Goal: Task Accomplishment & Management: Manage account settings

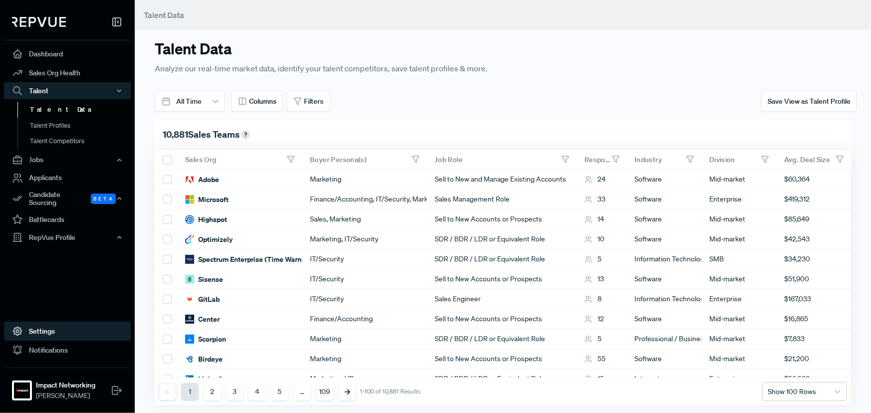
click at [45, 330] on link "Settings" at bounding box center [67, 331] width 127 height 19
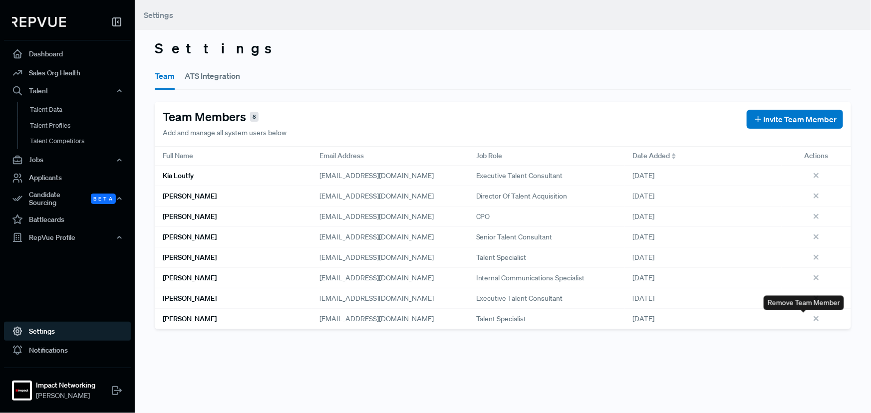
click at [812, 319] on icon at bounding box center [817, 320] width 11 height 11
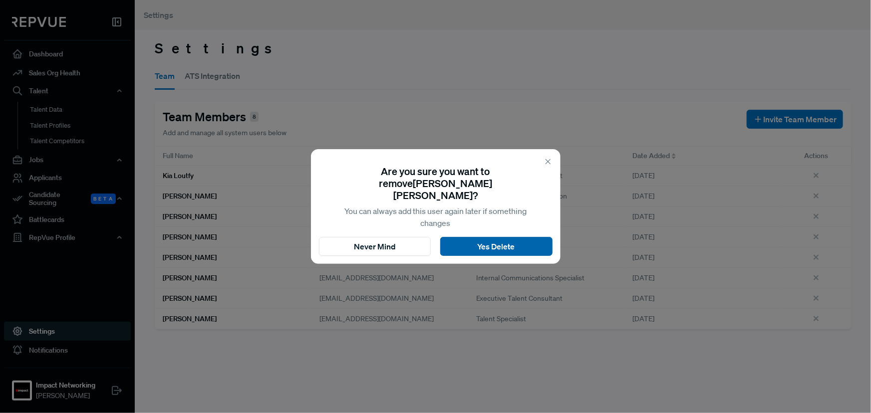
click at [487, 244] on button "Yes Delete" at bounding box center [496, 246] width 112 height 19
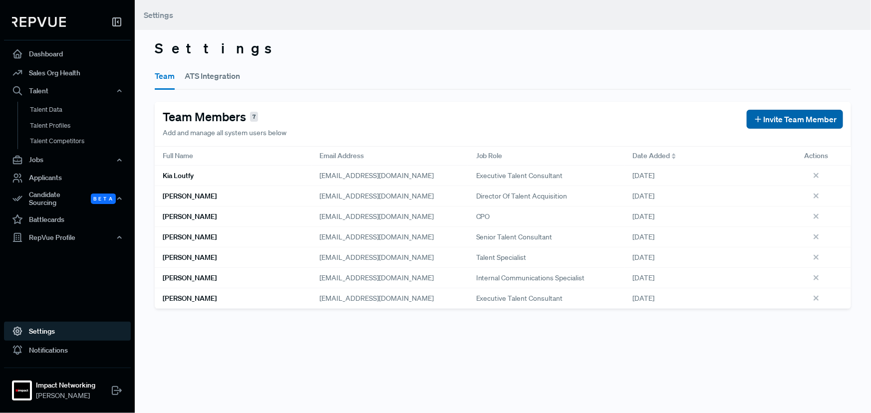
click at [797, 119] on span "Invite Team Member" at bounding box center [799, 119] width 73 height 12
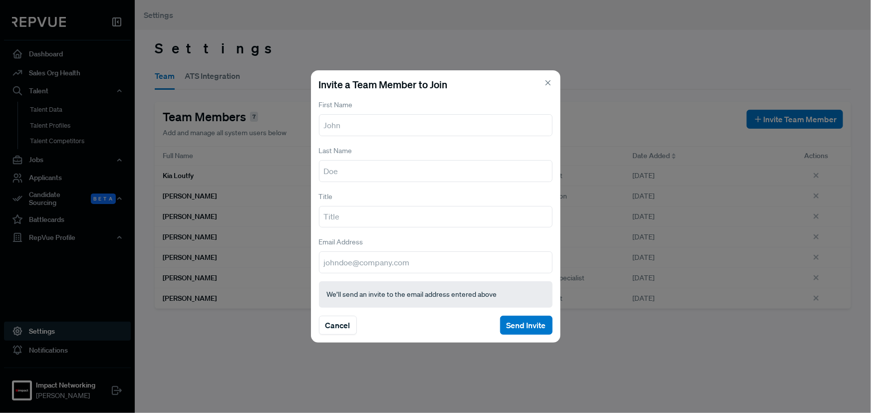
click at [369, 122] on input "text" at bounding box center [436, 125] width 234 height 22
type input "[PERSON_NAME]"
type input "Senior Talent Consultant"
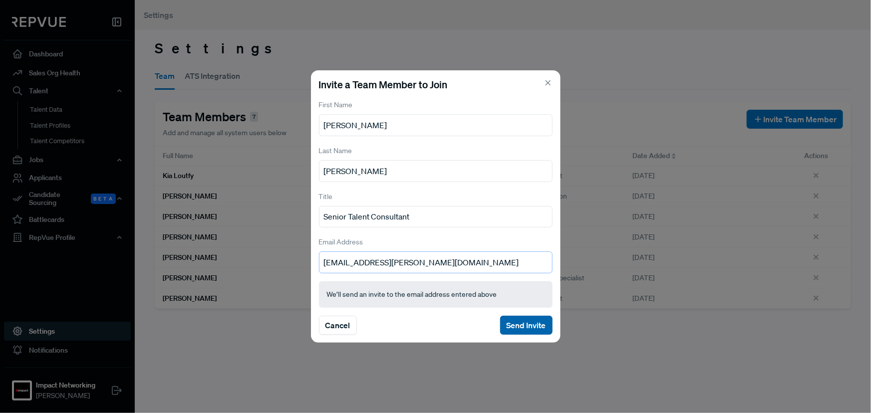
type input "[EMAIL_ADDRESS][PERSON_NAME][DOMAIN_NAME]"
click at [530, 328] on button "Send Invite" at bounding box center [526, 325] width 52 height 19
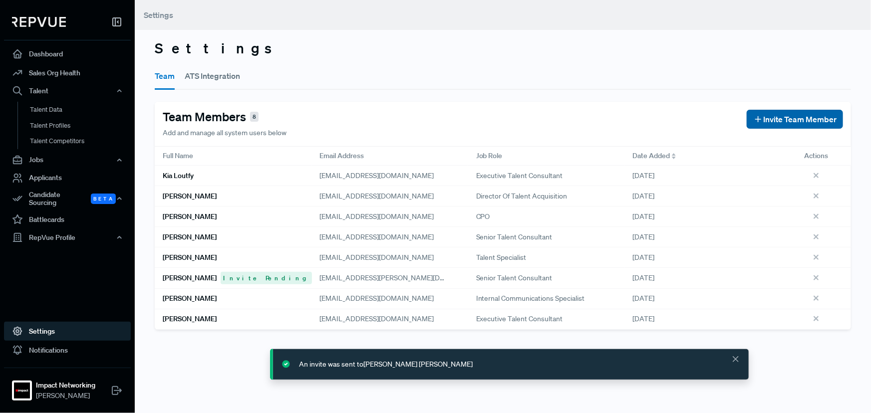
click at [763, 117] on span "Invite Team Member" at bounding box center [799, 119] width 73 height 12
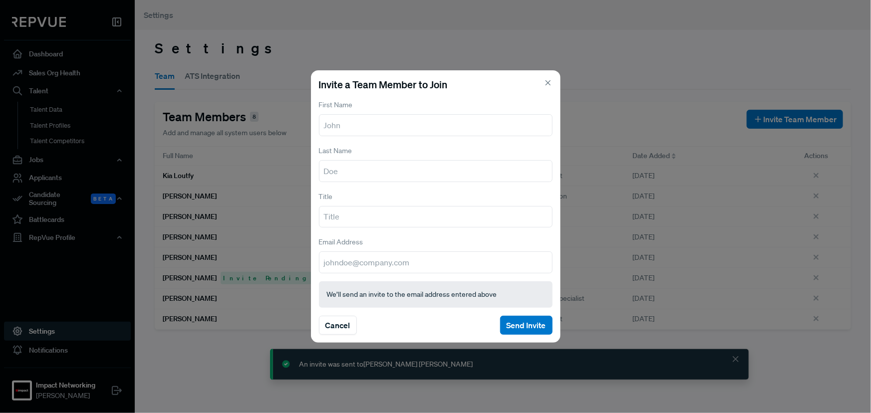
click at [406, 125] on input "text" at bounding box center [436, 125] width 234 height 22
type input "[PERSON_NAME]"
type input "N"
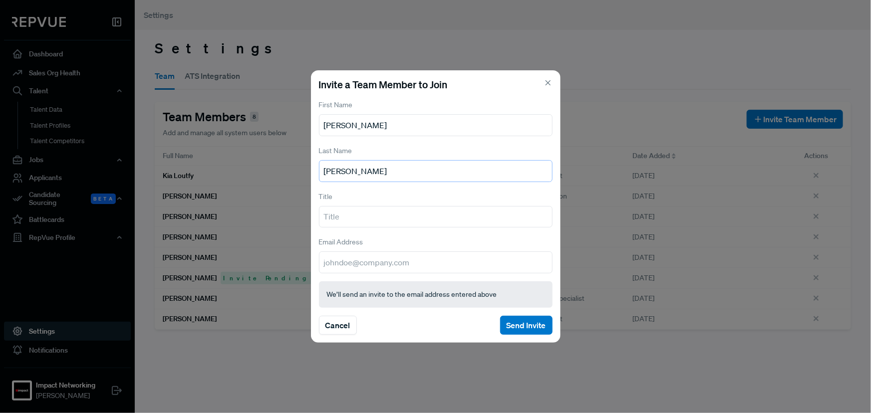
type input "[PERSON_NAME]"
type input "Senior Executive Talent Consultant"
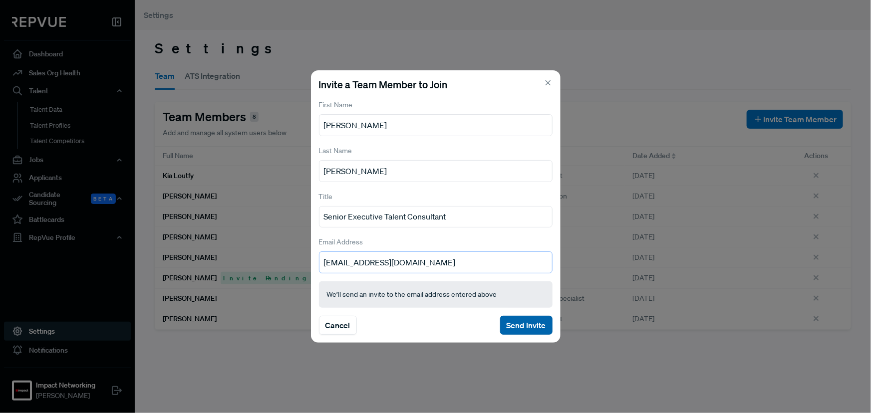
type input "[EMAIL_ADDRESS][DOMAIN_NAME]"
click at [523, 328] on button "Send Invite" at bounding box center [526, 325] width 52 height 19
